Goal: Task Accomplishment & Management: Manage account settings

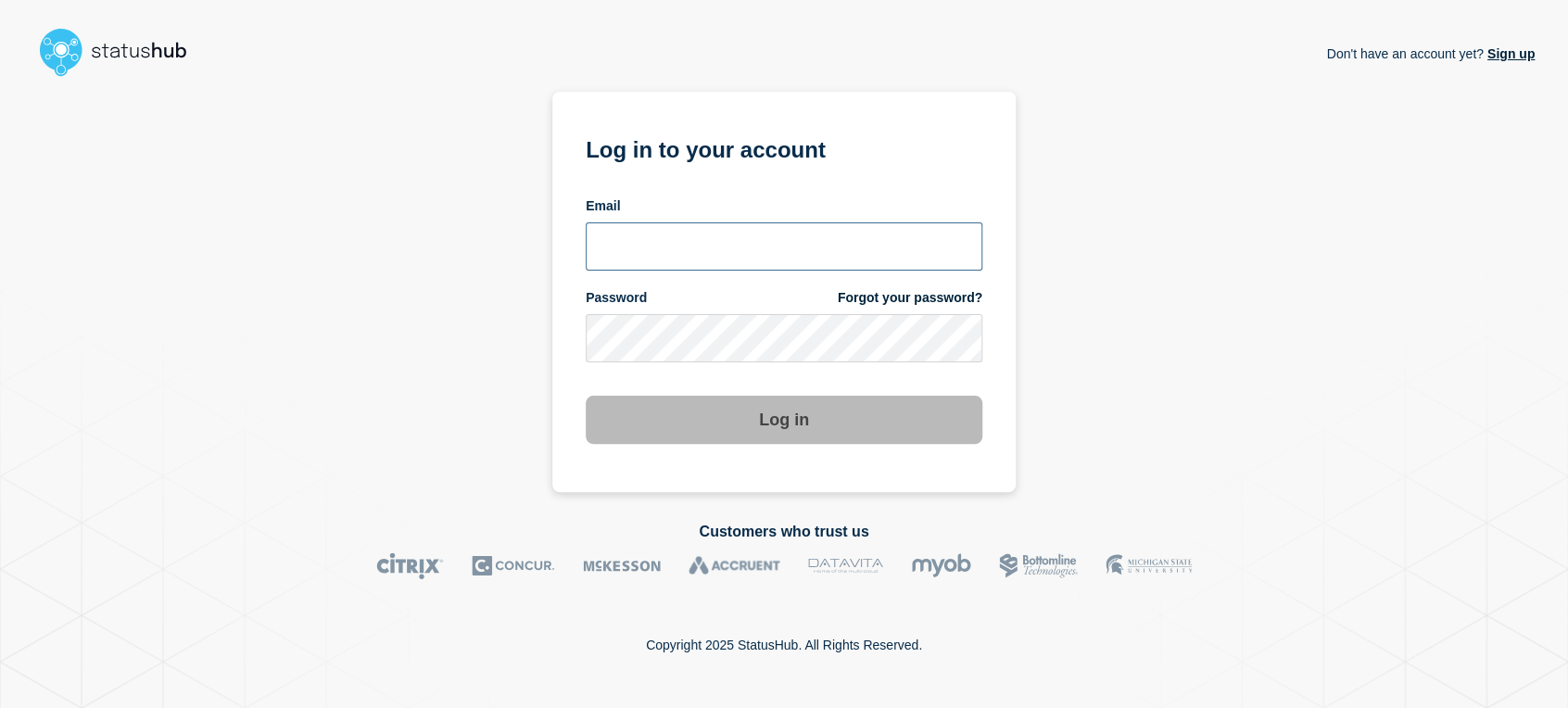
click at [765, 250] on input "email input" at bounding box center [783, 245] width 396 height 48
type input "sean.webb@conexon.us"
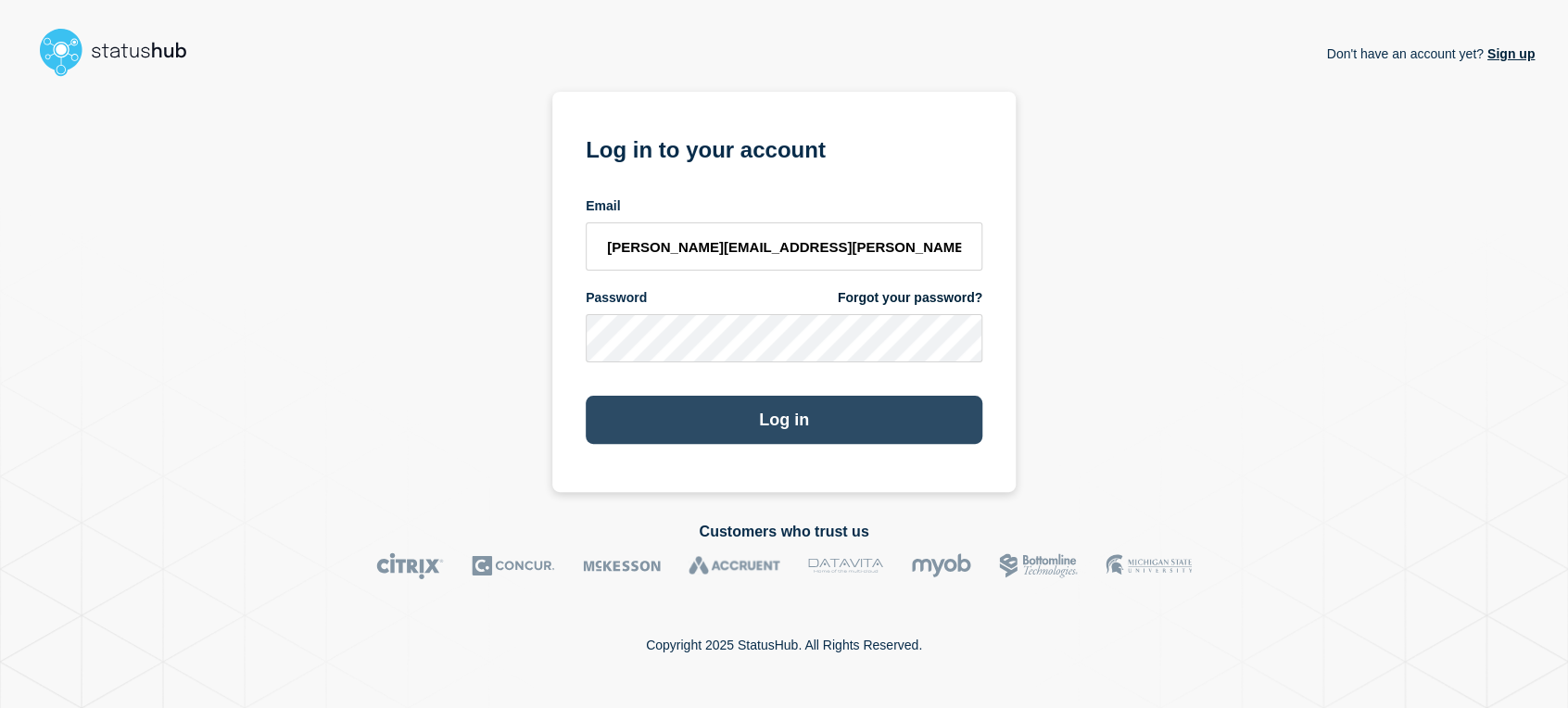
click at [731, 424] on button "Log in" at bounding box center [783, 419] width 396 height 48
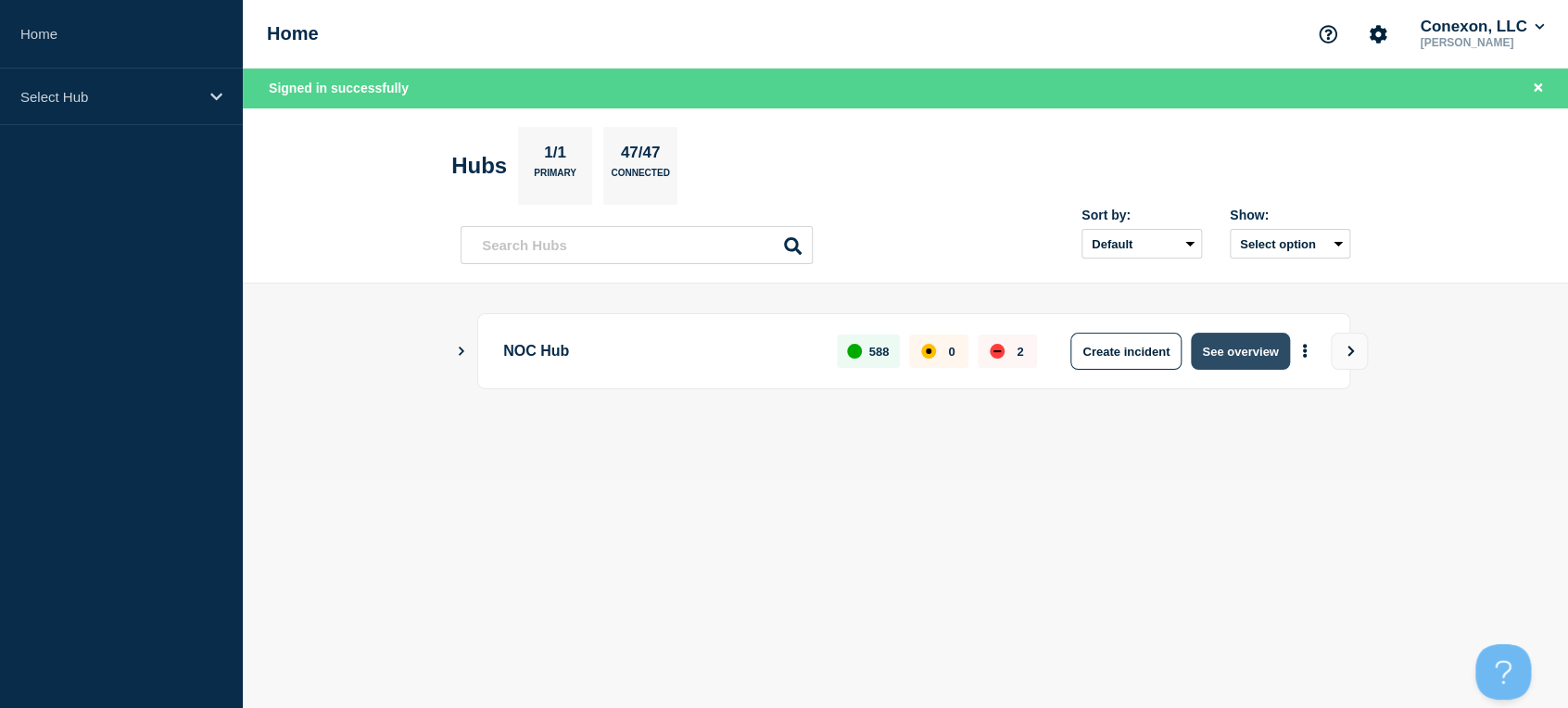
click at [1223, 357] on button "See overview" at bounding box center [1240, 352] width 98 height 37
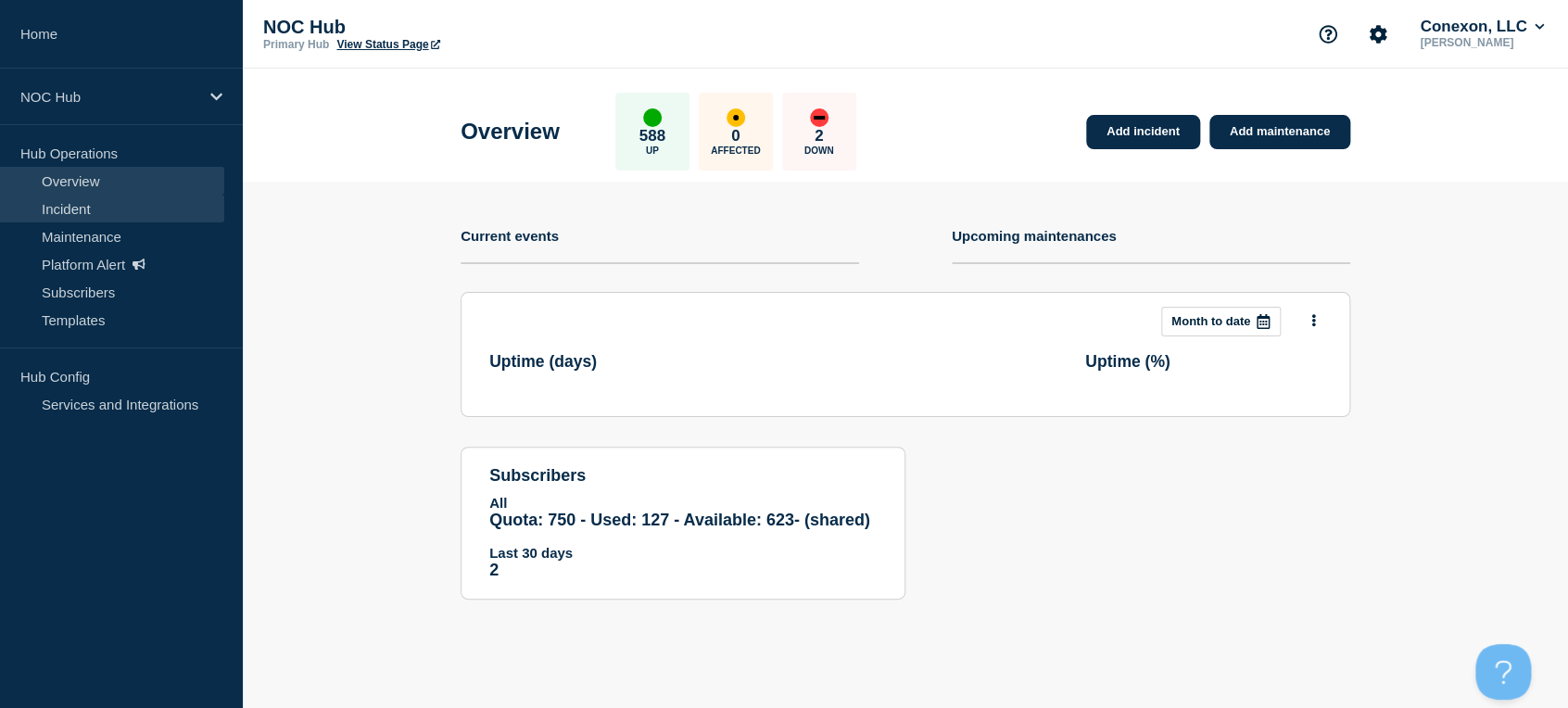
click at [54, 207] on link "Incident" at bounding box center [112, 208] width 224 height 28
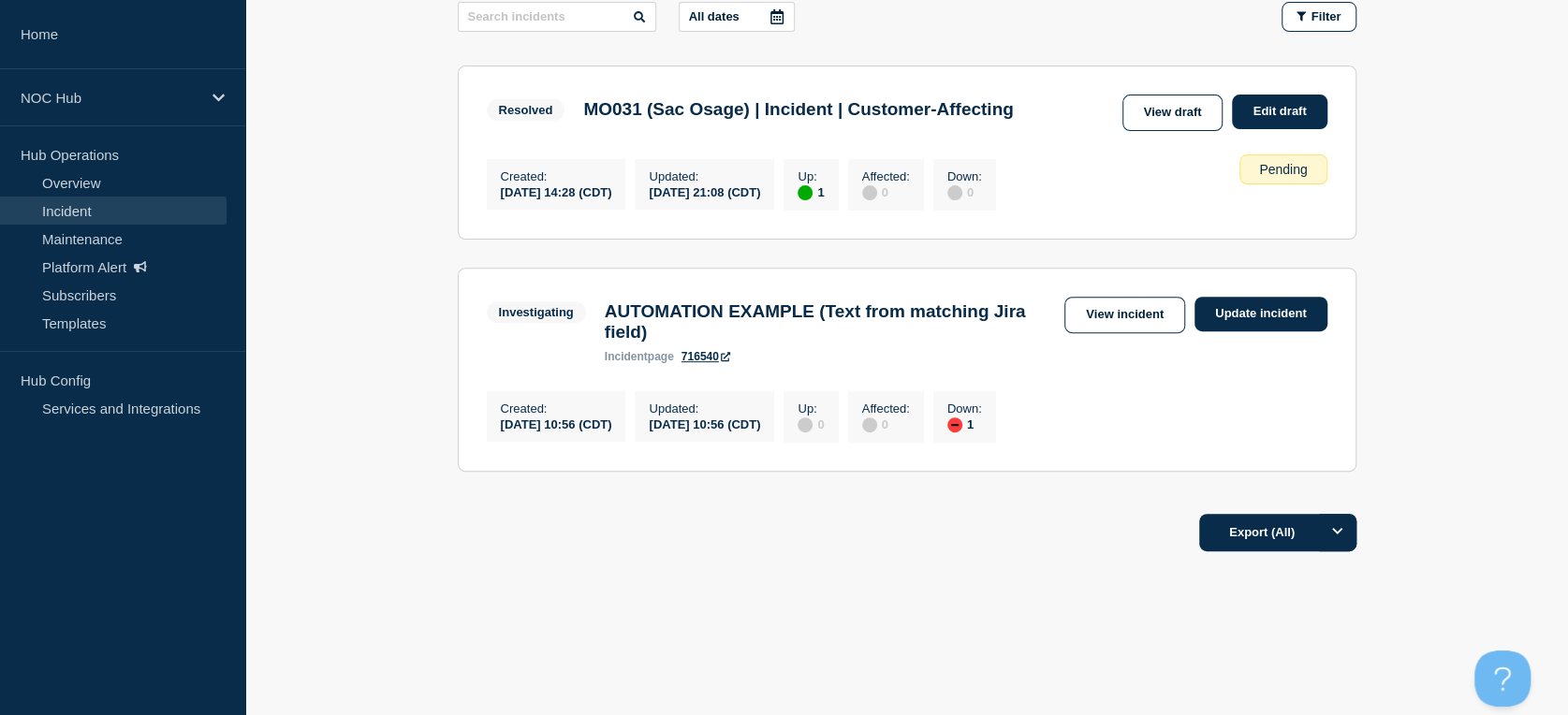
scroll to position [339, 0]
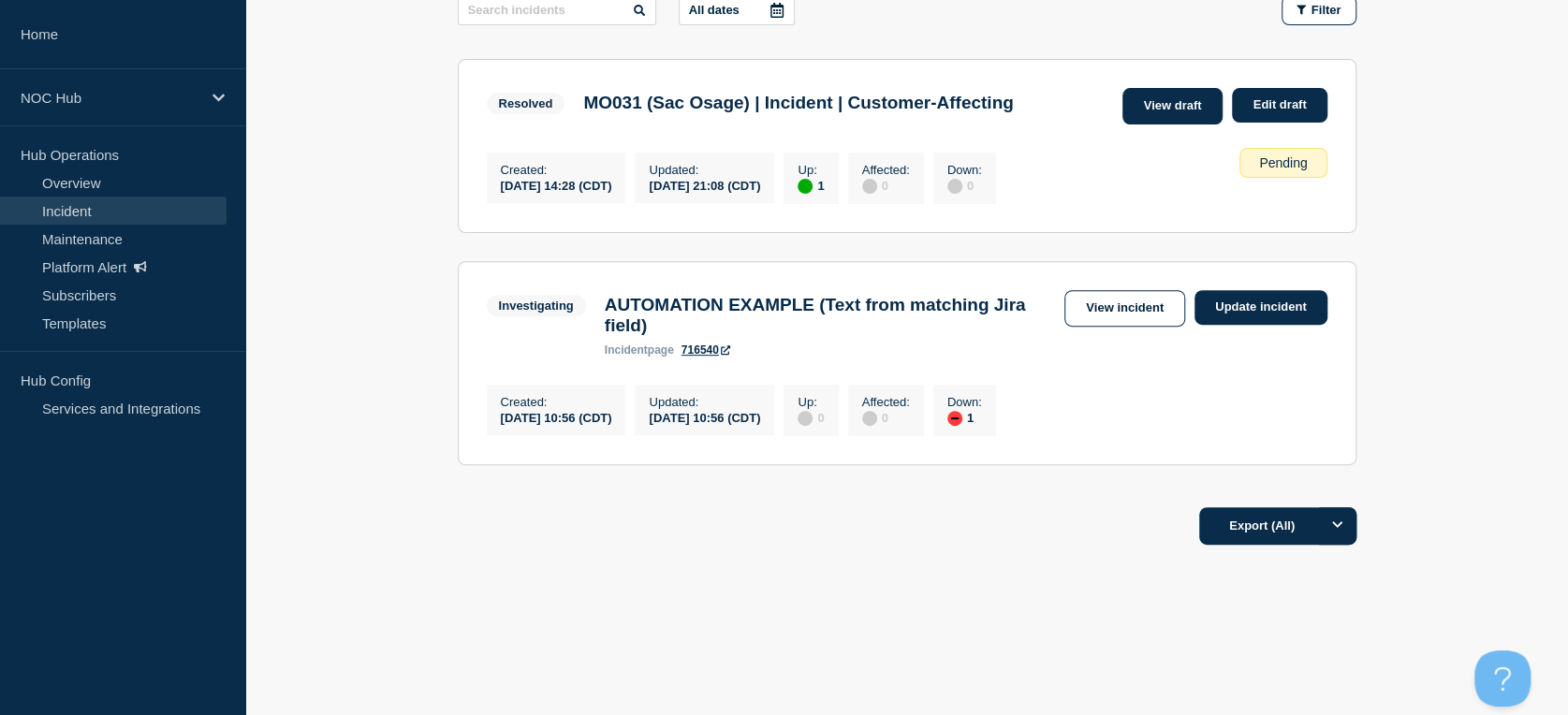
click at [1140, 98] on link "View draft" at bounding box center [1173, 105] width 101 height 36
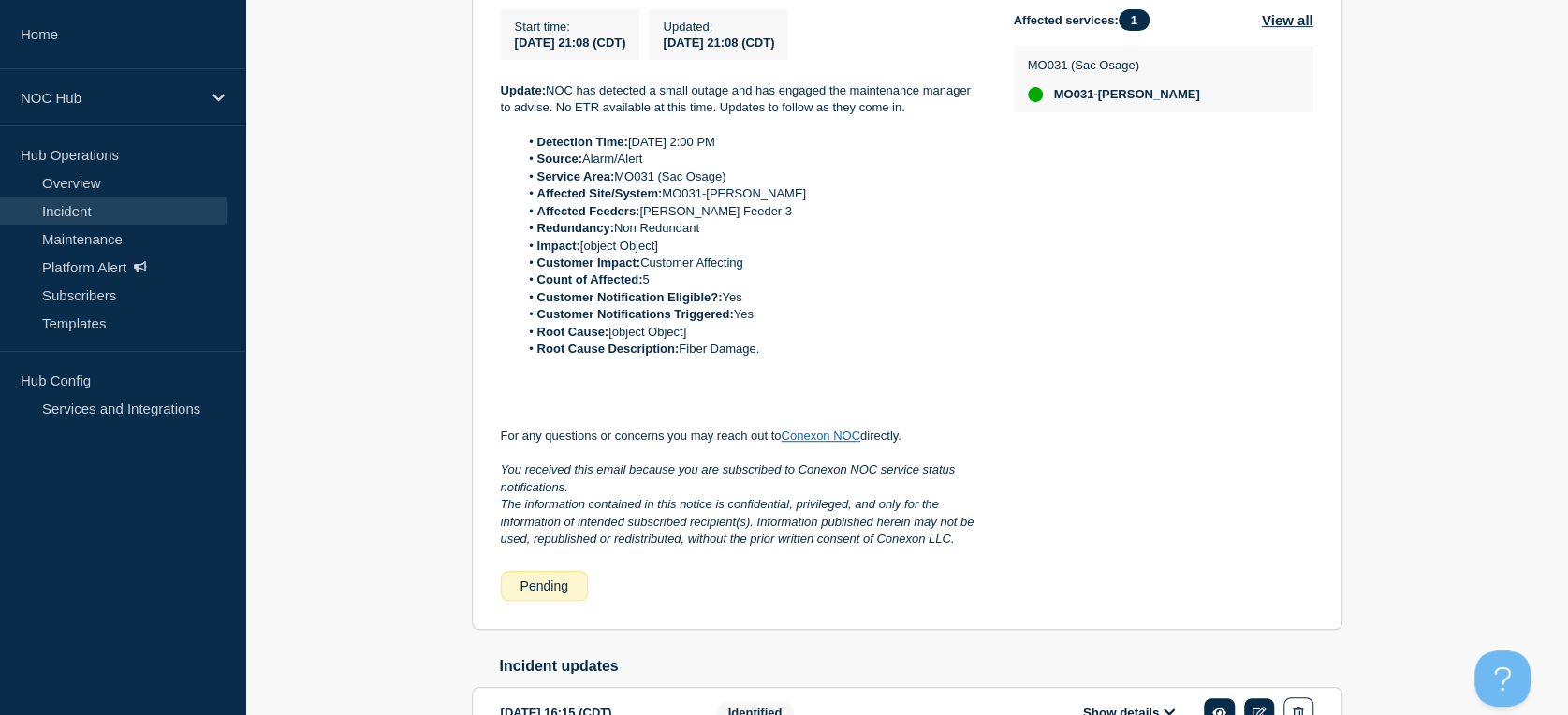
scroll to position [446, 0]
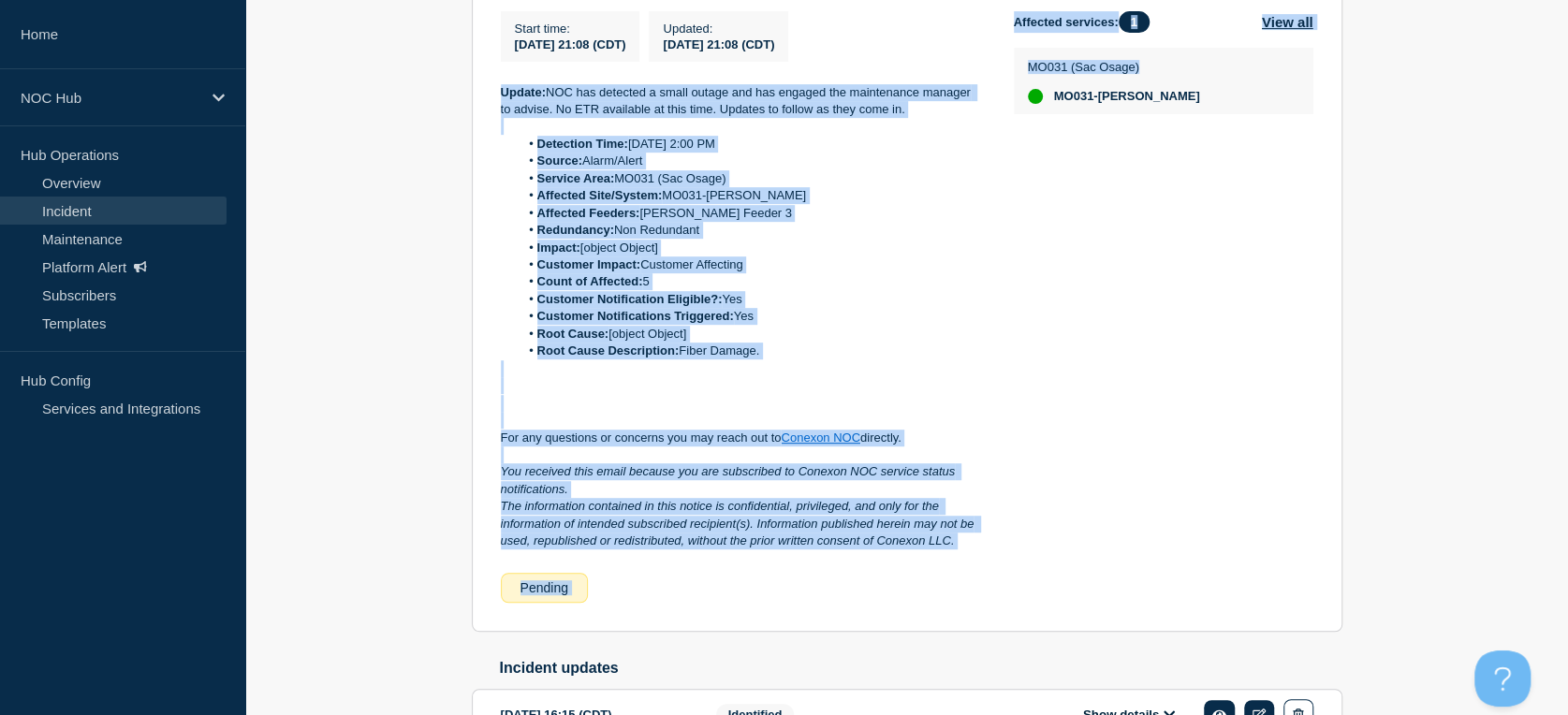
drag, startPoint x: 1018, startPoint y: 564, endPoint x: 489, endPoint y: 89, distance: 711.0
click at [489, 89] on section "Resolved MO031 ([PERSON_NAME]) | Incident | Customer Affecting Start time : [DA…" at bounding box center [907, 280] width 871 height 704
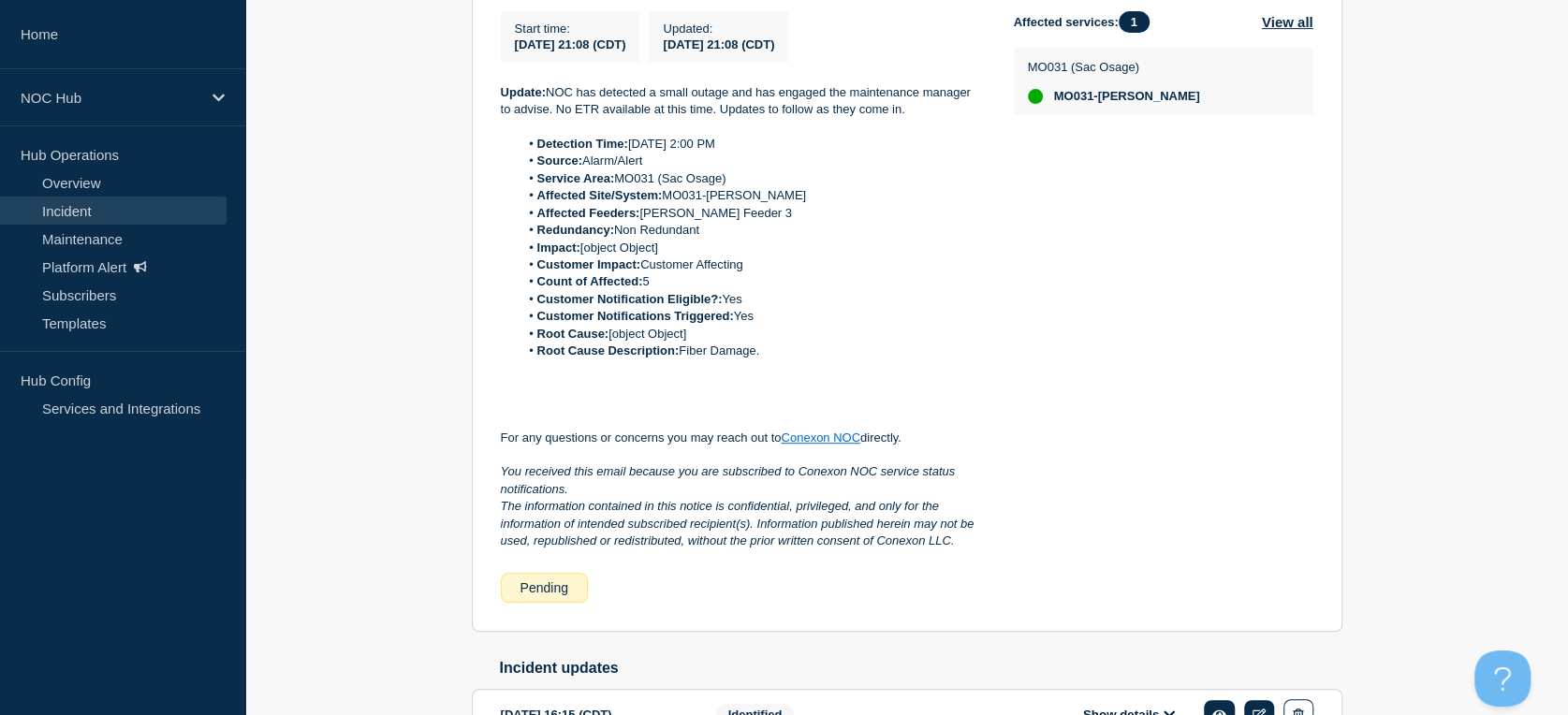
click at [1137, 333] on div "Affected services: 1 View all MO031 ([GEOGRAPHIC_DATA]) MO031-[PERSON_NAME]" at bounding box center [1164, 306] width 299 height 591
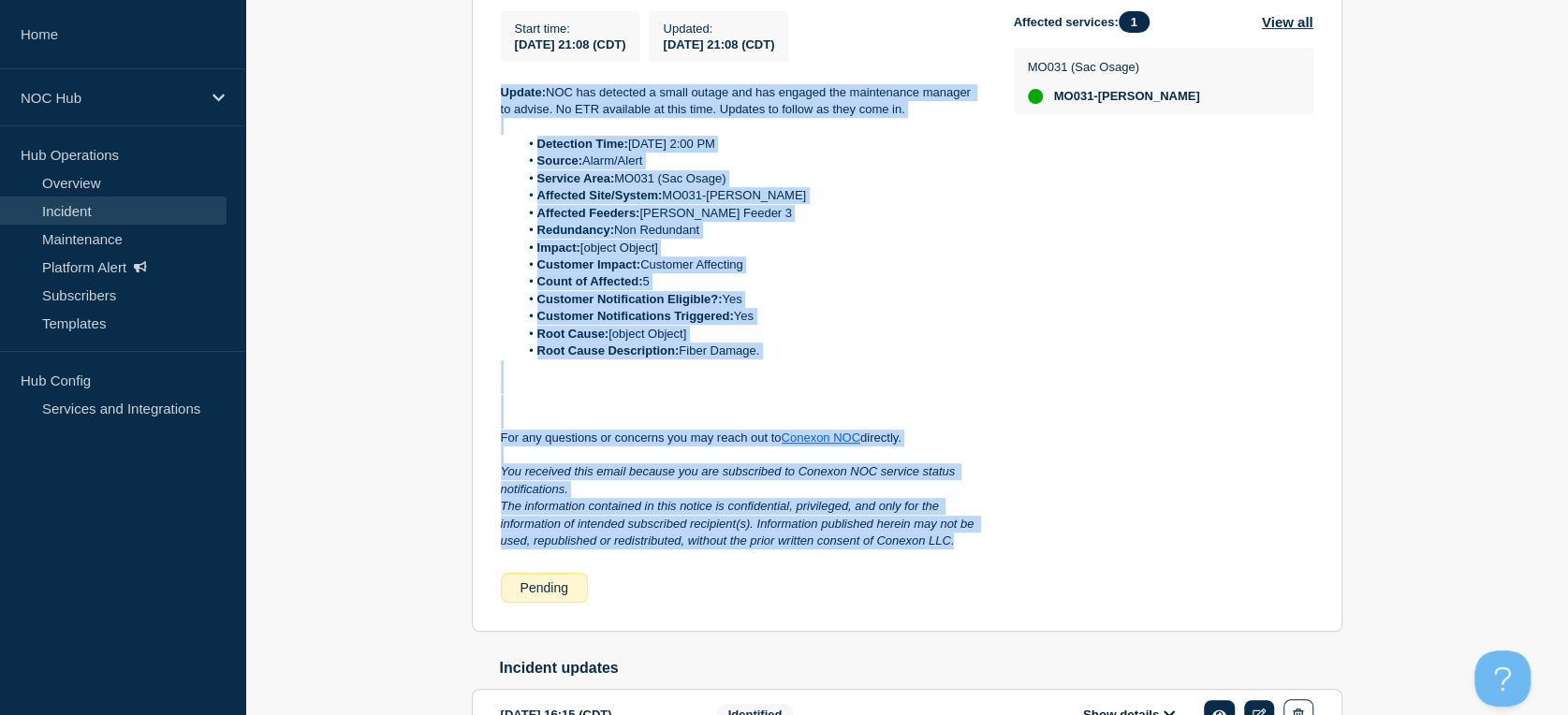
drag, startPoint x: 966, startPoint y: 545, endPoint x: 494, endPoint y: 95, distance: 652.1
click at [494, 95] on section "Resolved MO031 ([PERSON_NAME]) | Incident | Customer Affecting Start time : [DA…" at bounding box center [907, 280] width 871 height 704
copy div "Update: NOC has detected a small outage and has engaged the maintenance manager…"
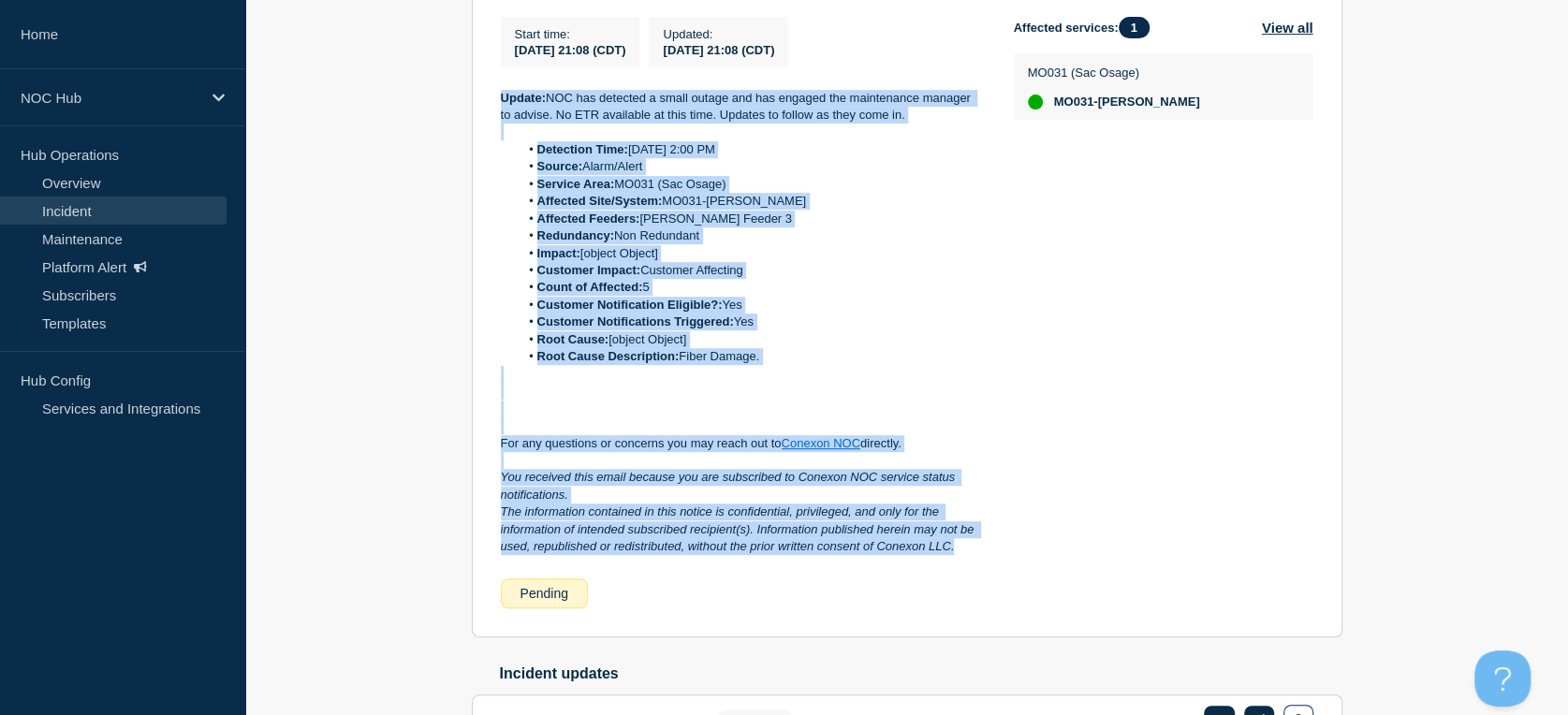
scroll to position [134, 0]
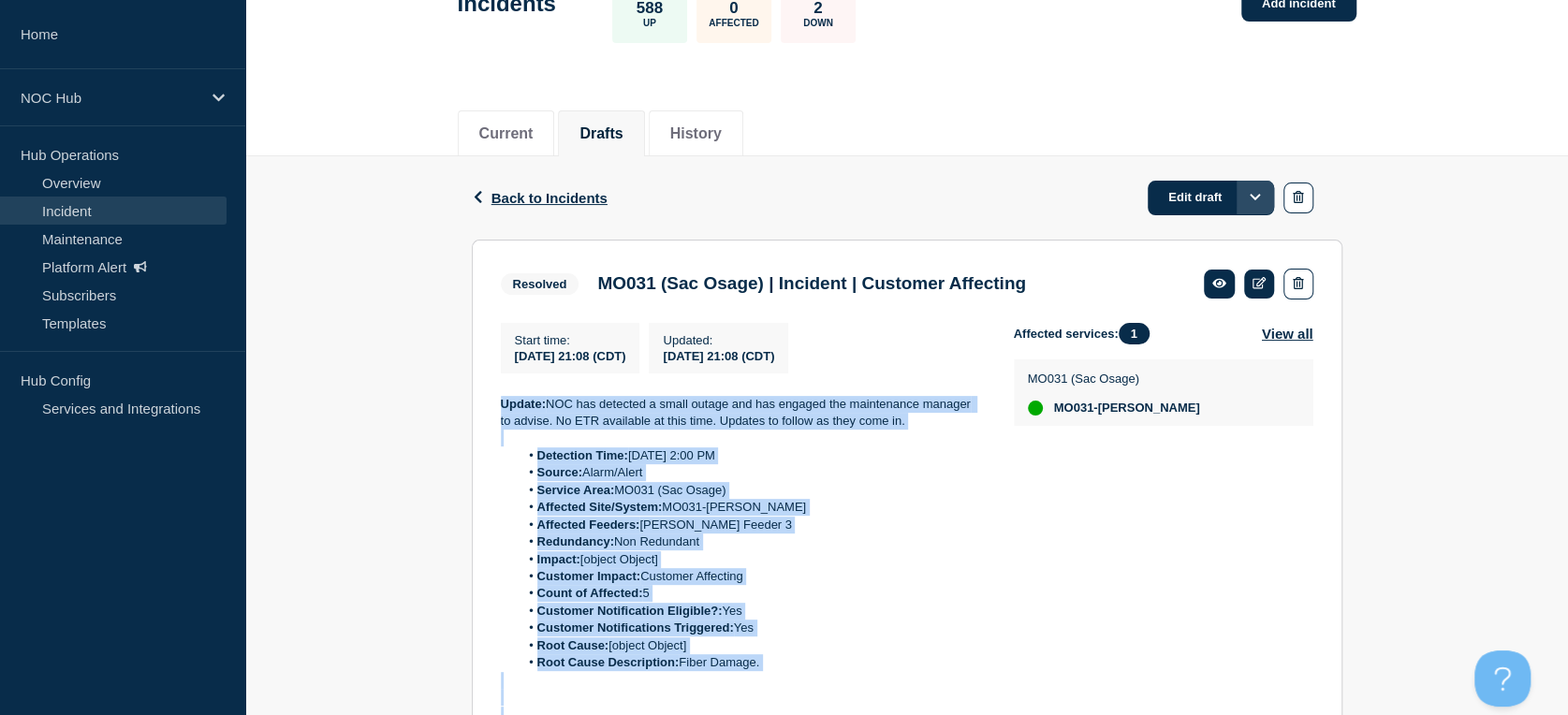
click at [1246, 194] on button "Options" at bounding box center [1255, 198] width 37 height 33
click at [1213, 246] on button "Edit draft" at bounding box center [1226, 244] width 63 height 31
click at [1204, 183] on link "Edit draft" at bounding box center [1211, 198] width 126 height 34
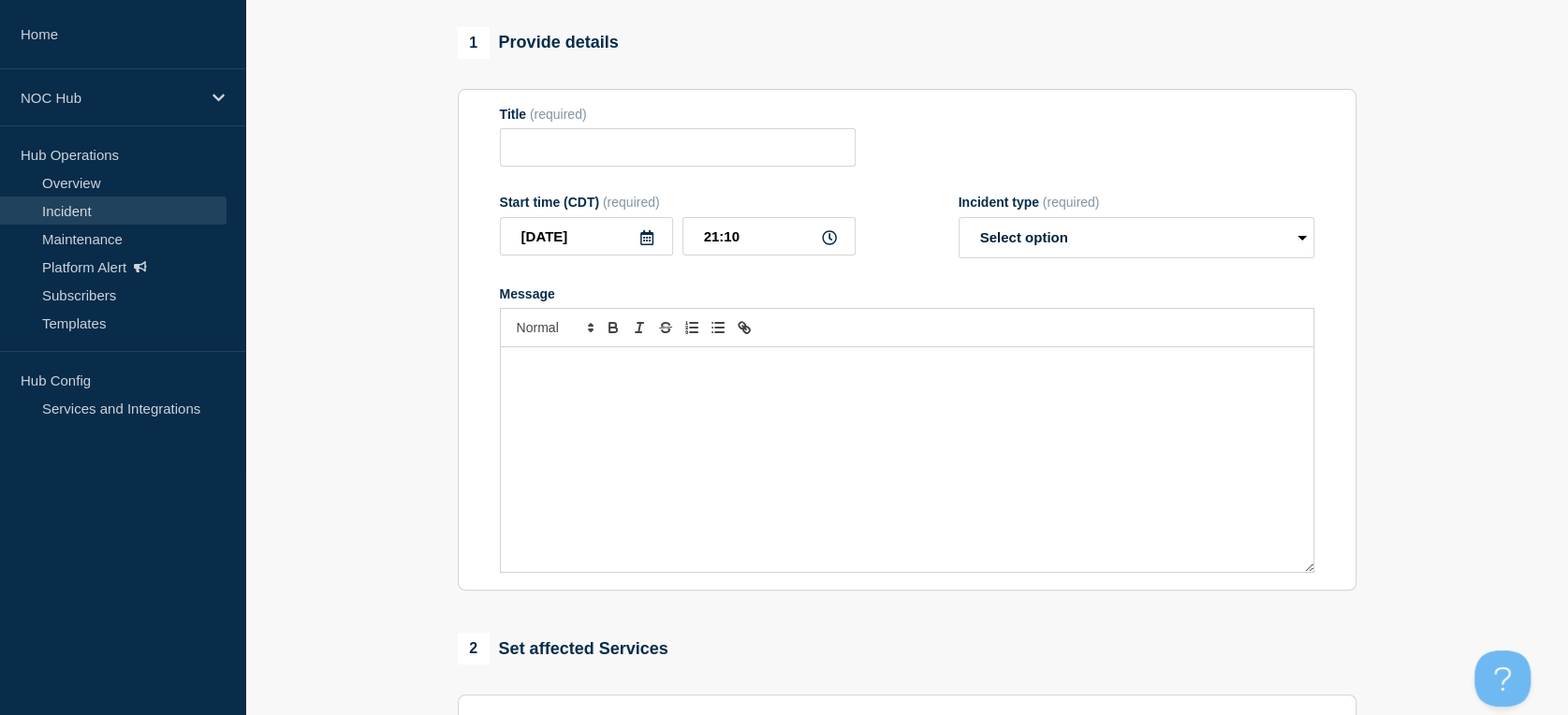
type input "MO031 (Sac Osage) | Incident | Customer Affecting"
type input "21:08"
select select "resolved"
radio input "false"
radio input "true"
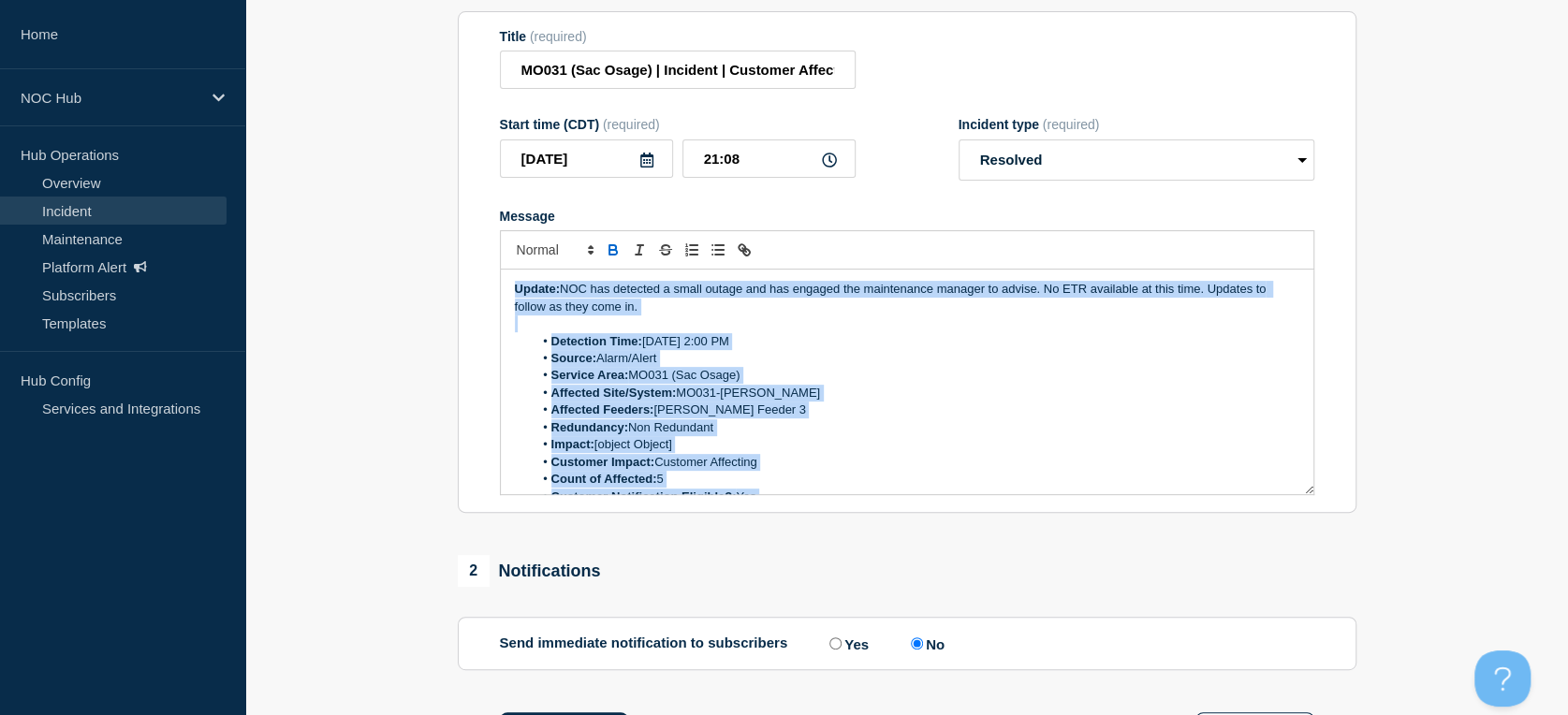
drag, startPoint x: 841, startPoint y: 357, endPoint x: 542, endPoint y: 220, distance: 328.9
click at [451, 165] on div "1 Provide details Title (required) MO031 (Sac Osage) | Incident | Customer Affe…" at bounding box center [906, 374] width 920 height 848
click at [590, 332] on p "Message" at bounding box center [906, 324] width 784 height 17
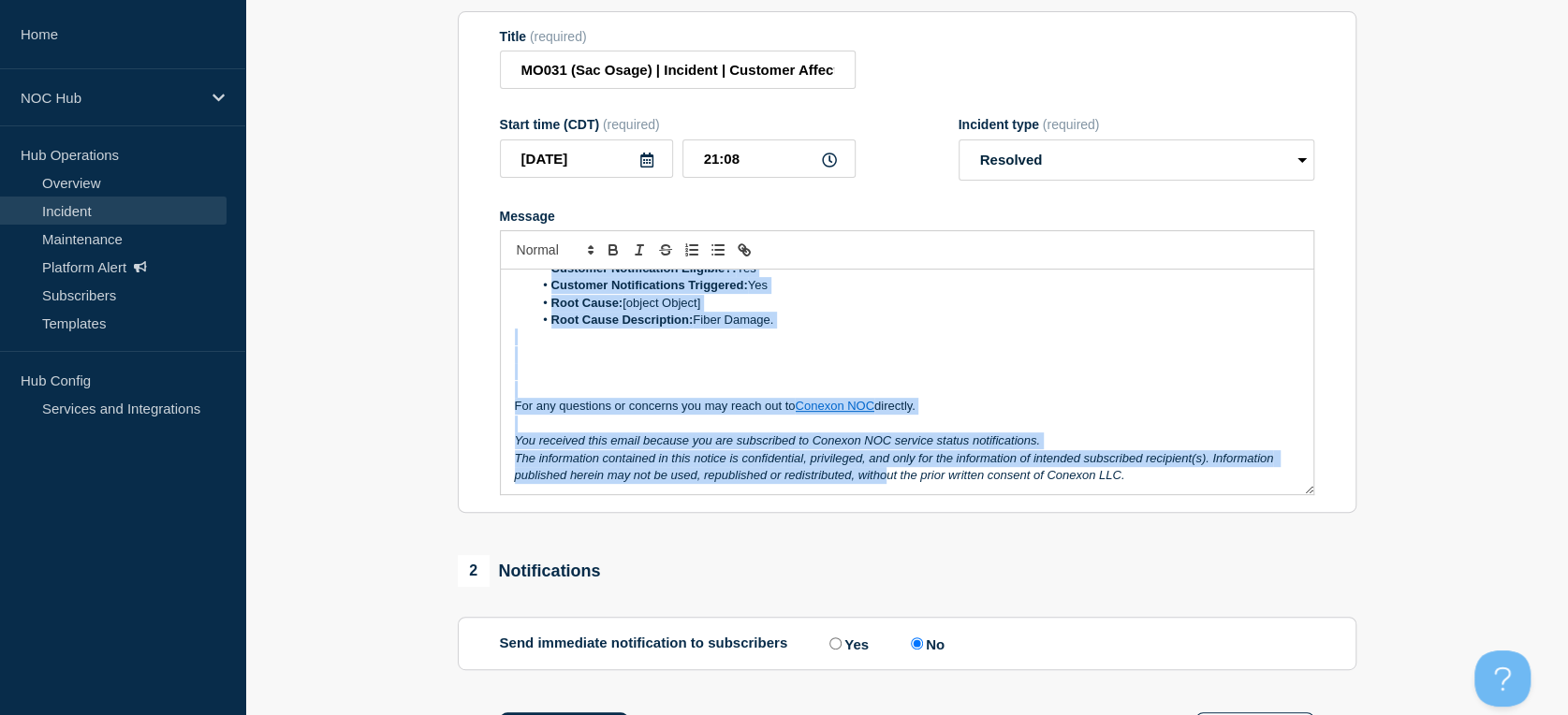
scroll to position [229, 0]
drag, startPoint x: 510, startPoint y: 299, endPoint x: 1184, endPoint y: 495, distance: 701.9
click at [1184, 494] on div "Update: NOC has detected a small outage and has engaged the maintenance manager…" at bounding box center [907, 382] width 813 height 224
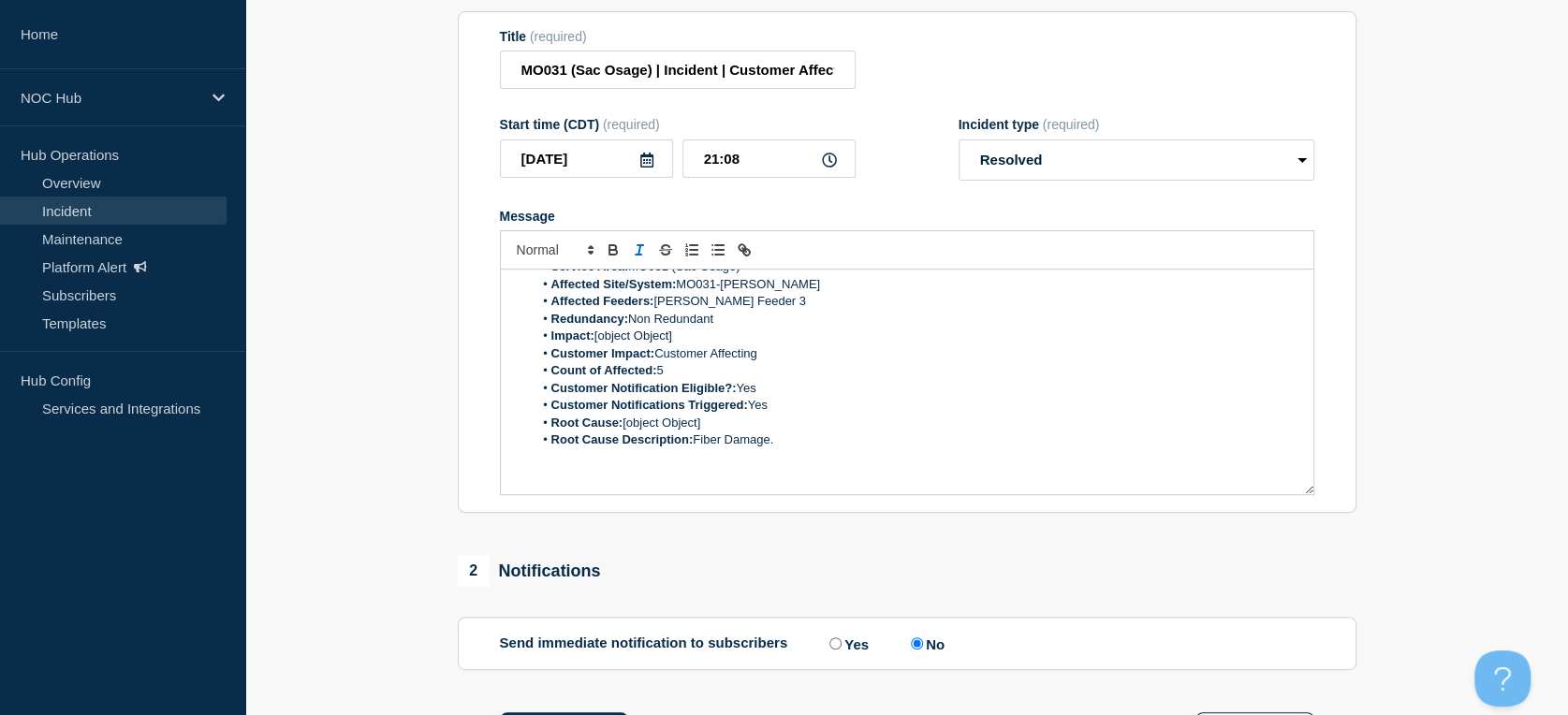
scroll to position [0, 0]
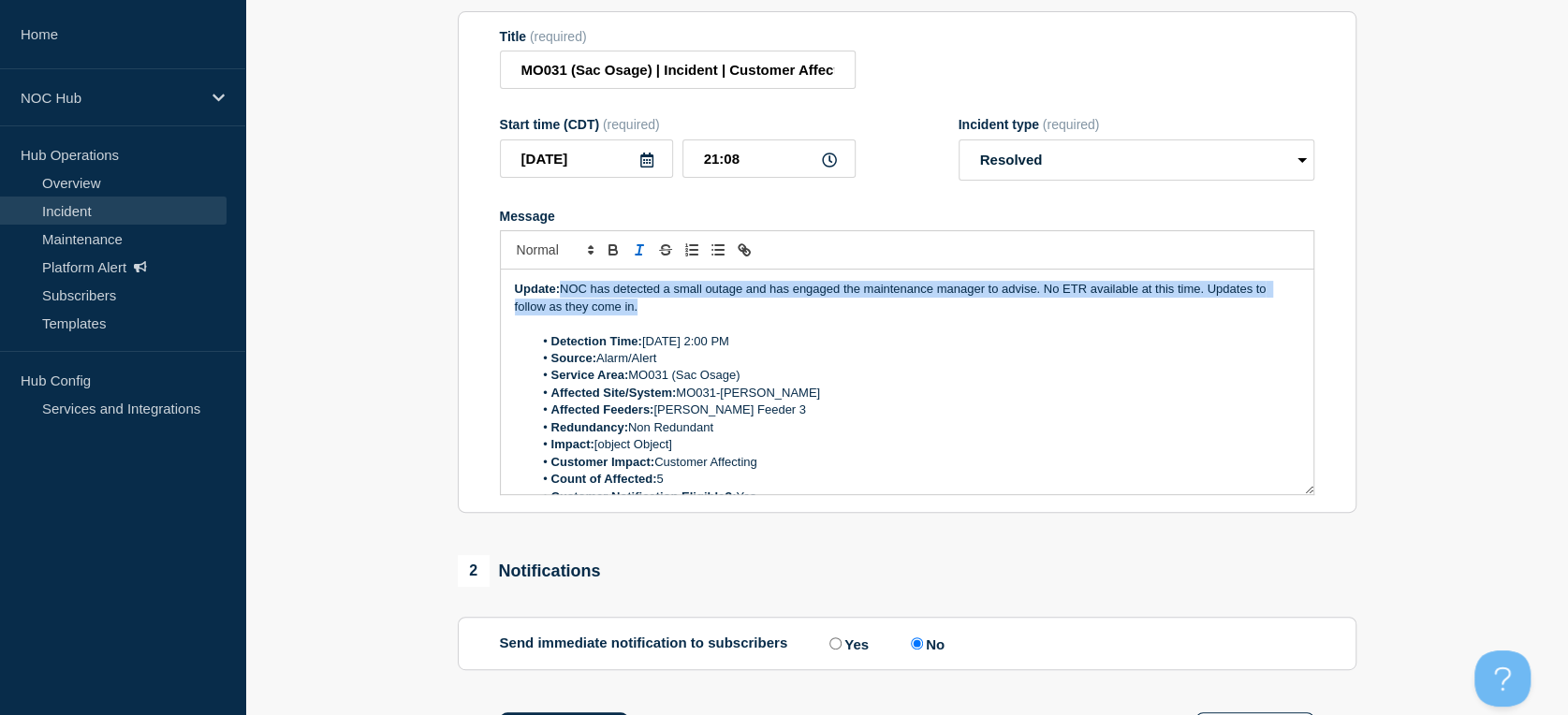
drag, startPoint x: 665, startPoint y: 322, endPoint x: 566, endPoint y: 299, distance: 101.6
click at [566, 299] on p "Update: NOC has detected a small outage and has engaged the maintenance manager…" at bounding box center [906, 297] width 784 height 34
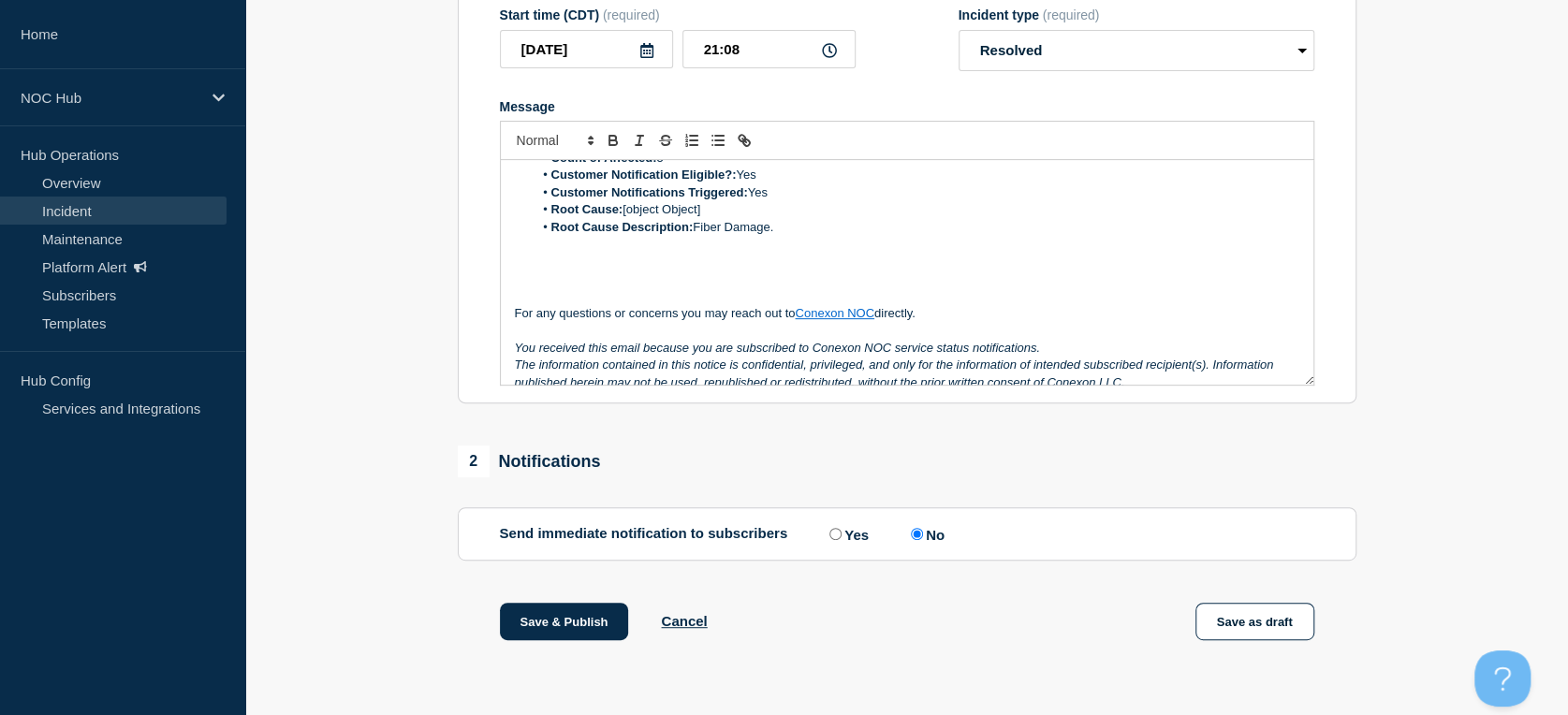
scroll to position [211, 0]
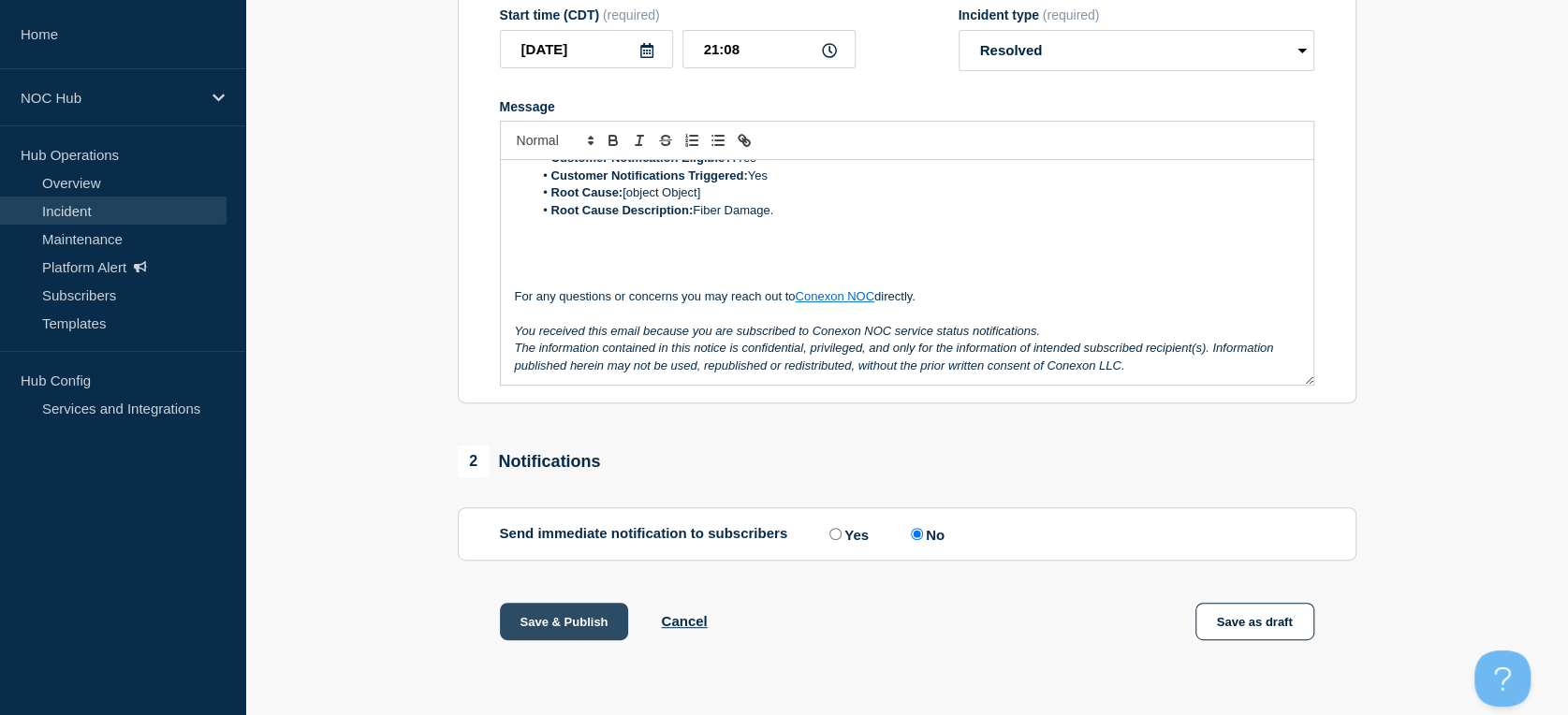
click at [537, 624] on button "Save & Publish" at bounding box center [564, 622] width 129 height 37
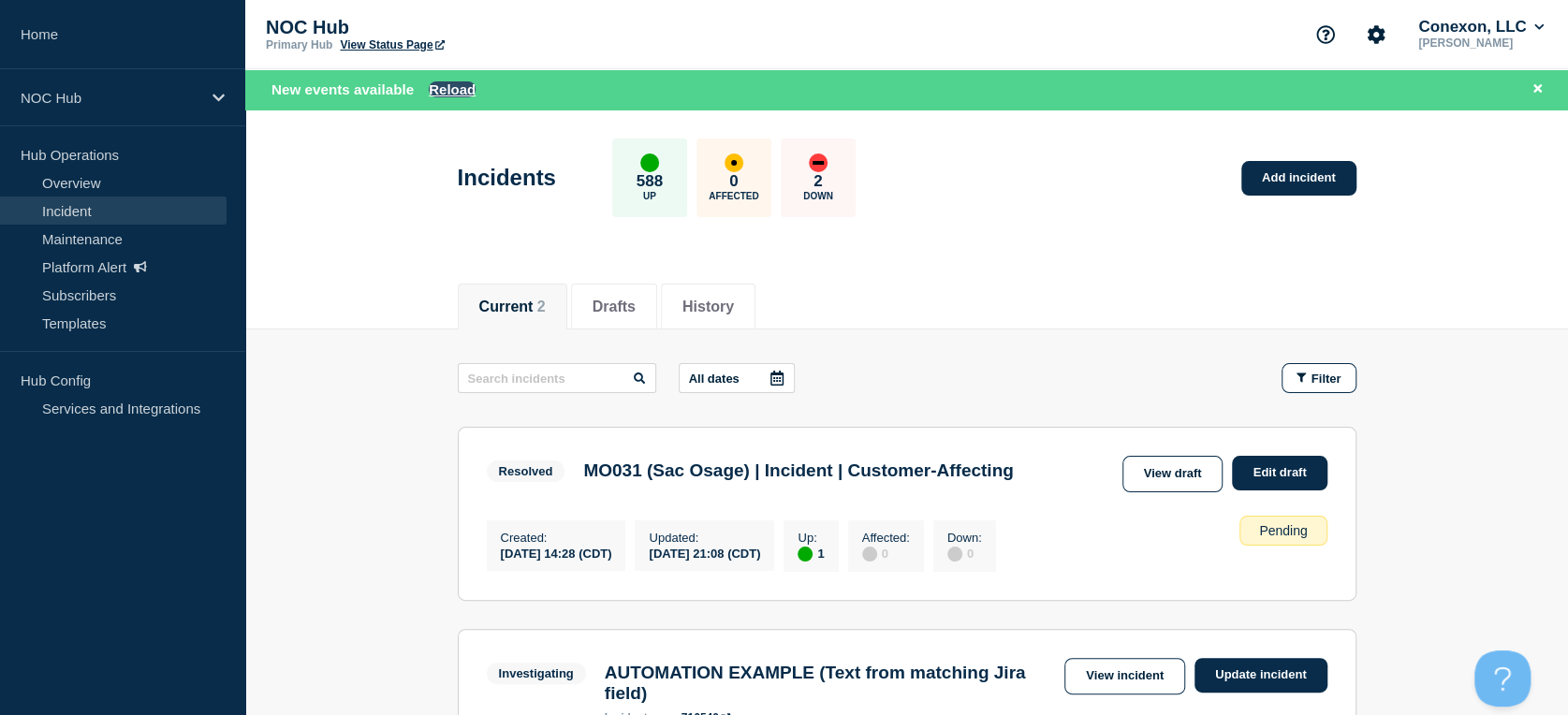
click at [449, 87] on button "Reload" at bounding box center [452, 89] width 47 height 16
